Goal: Task Accomplishment & Management: Use online tool/utility

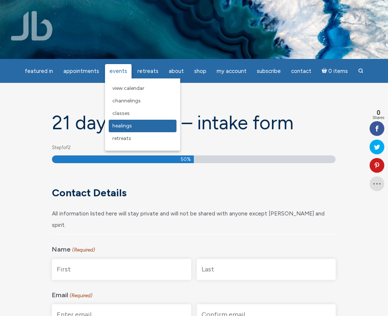
click at [133, 120] on link "Healings" at bounding box center [143, 126] width 68 height 13
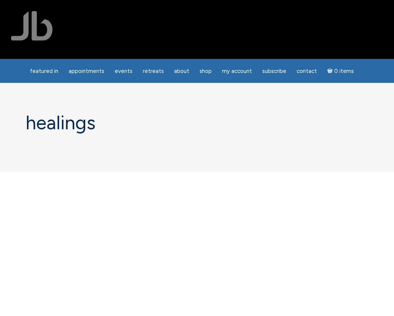
click at [133, 123] on h1 "Healings" at bounding box center [196, 122] width 343 height 21
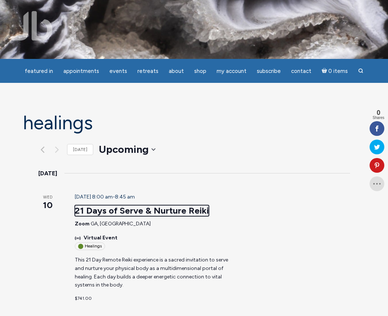
click at [150, 205] on link "21 Days of Serve & Nurture Reiki" at bounding box center [142, 210] width 134 height 11
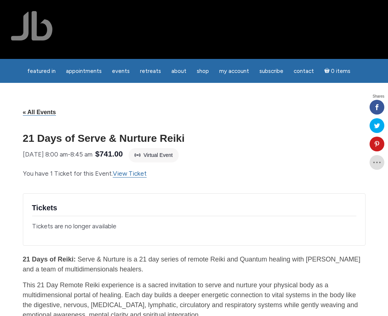
click at [150, 179] on div "You have 1 Ticket for this Event. View Ticket" at bounding box center [194, 173] width 343 height 11
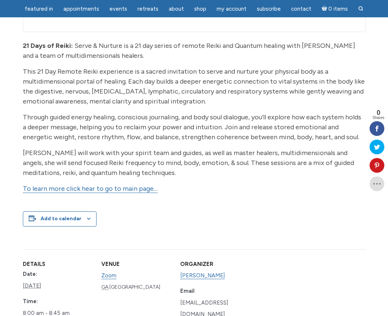
scroll to position [192, 0]
click at [139, 193] on link "To learn more click hear to go to main page…" at bounding box center [90, 189] width 135 height 8
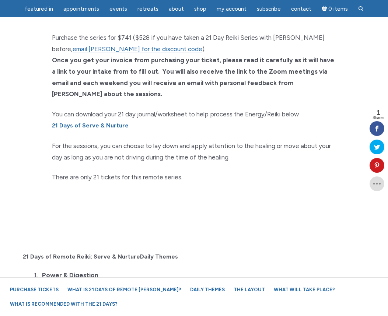
scroll to position [540, 0]
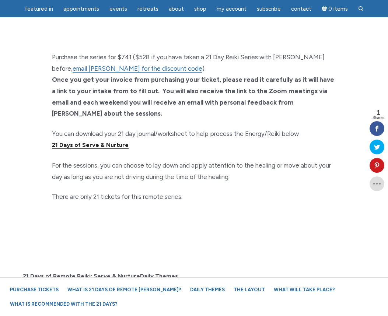
click at [98, 147] on link "21 Days of Serve & Nurture" at bounding box center [90, 144] width 77 height 7
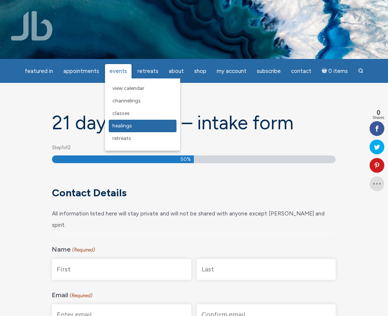
click at [130, 130] on link "Healings" at bounding box center [143, 126] width 68 height 13
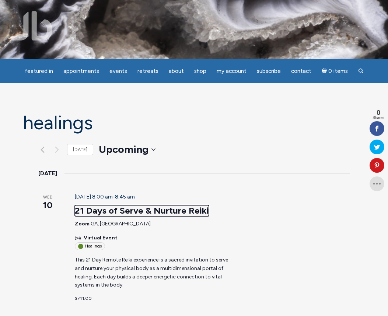
click at [126, 205] on link "21 Days of Serve & Nurture Reiki" at bounding box center [142, 210] width 134 height 11
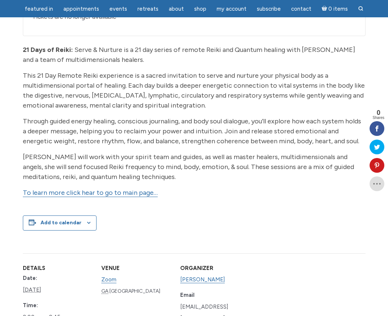
scroll to position [217, 0]
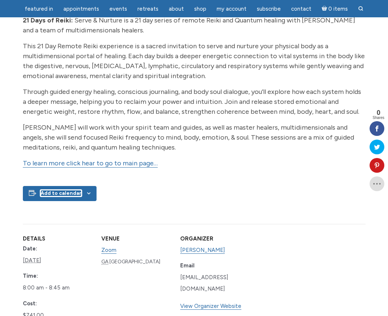
click at [76, 196] on button "Add to calendar" at bounding box center [61, 193] width 41 height 6
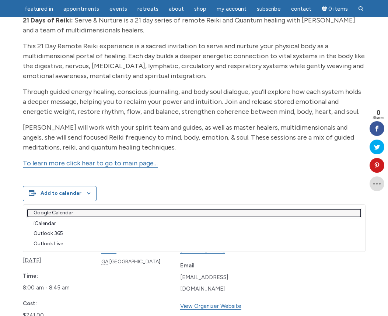
click at [65, 217] on link "Google Calendar" at bounding box center [194, 213] width 333 height 8
